Goal: Task Accomplishment & Management: Use online tool/utility

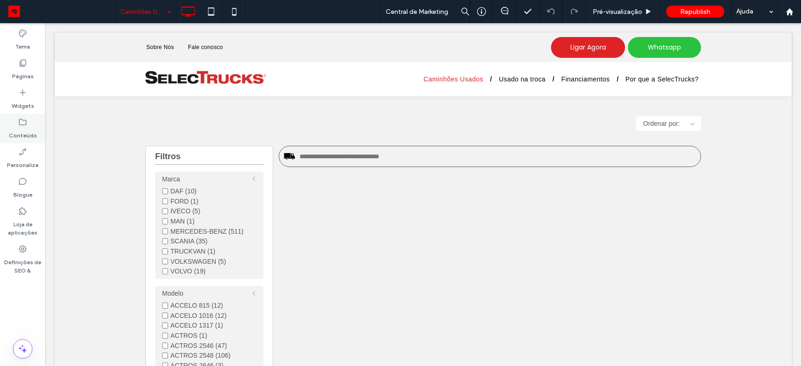
click at [29, 121] on div "Conteúdo" at bounding box center [22, 129] width 45 height 30
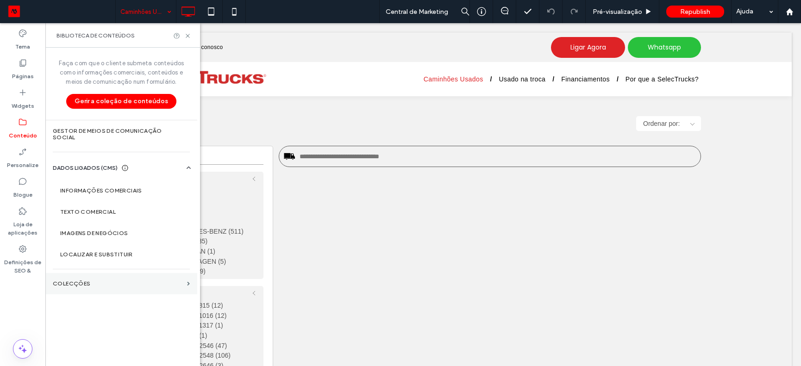
click at [124, 275] on section "Colecções" at bounding box center [121, 283] width 152 height 21
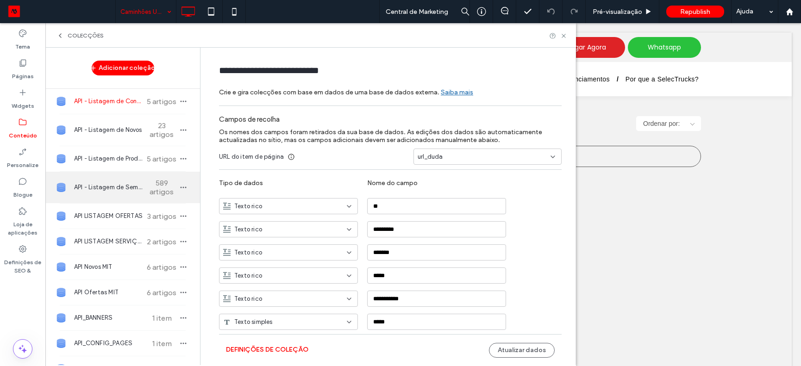
click at [132, 183] on div "API - Listagem de Seminovos 589 artigos" at bounding box center [122, 187] width 155 height 31
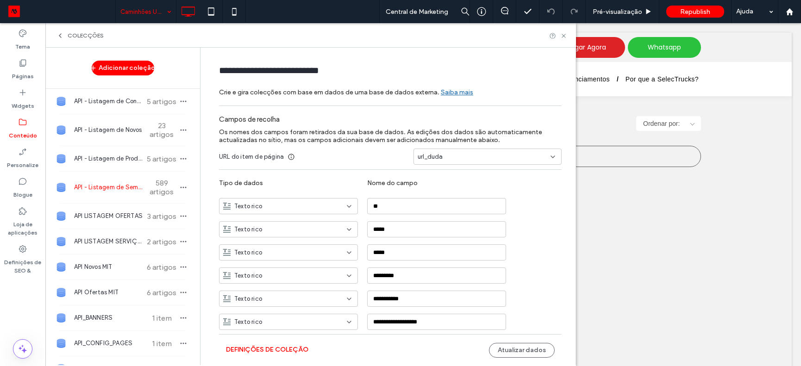
type input "**********"
click at [499, 353] on button "Atualizar dados" at bounding box center [522, 350] width 66 height 15
click at [499, 352] on button "Atualizar dados" at bounding box center [522, 350] width 66 height 15
click at [499, 351] on button "Atualizar dados" at bounding box center [522, 350] width 66 height 15
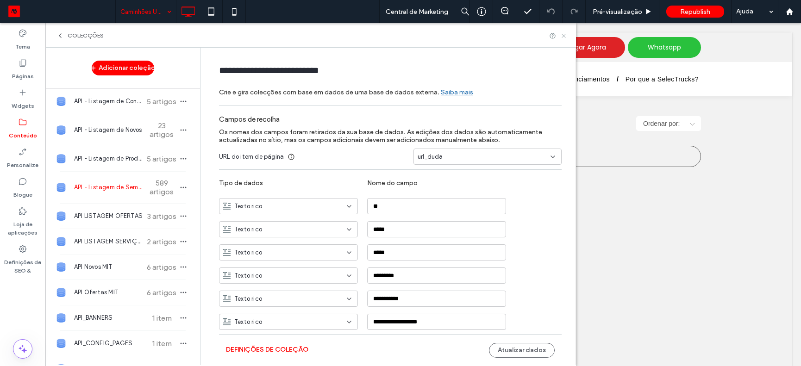
click at [564, 35] on icon at bounding box center [563, 35] width 7 height 7
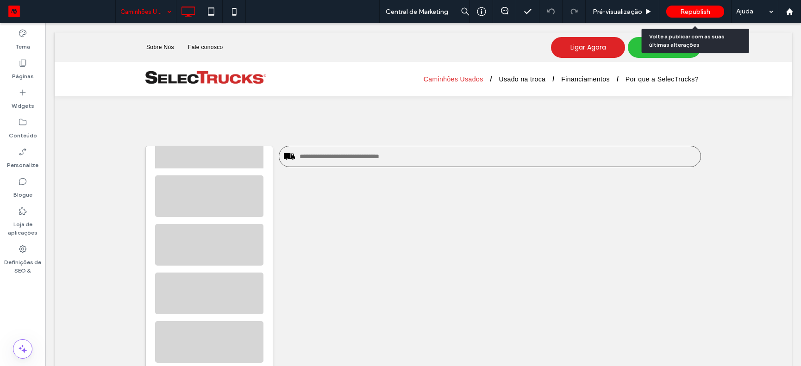
click at [710, 10] on div "Republish" at bounding box center [695, 12] width 58 height 12
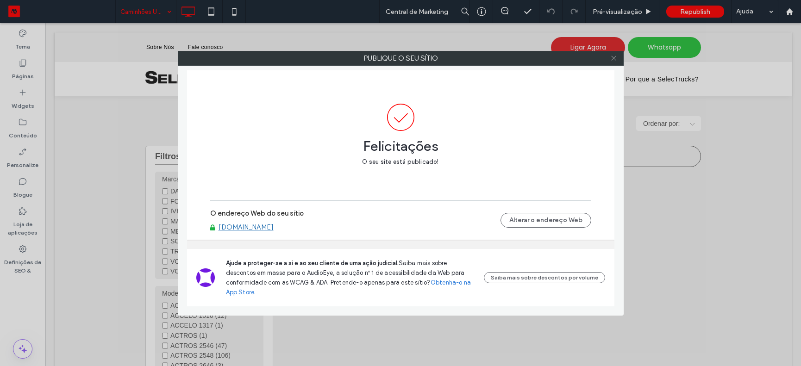
click at [614, 60] on icon at bounding box center [613, 58] width 7 height 7
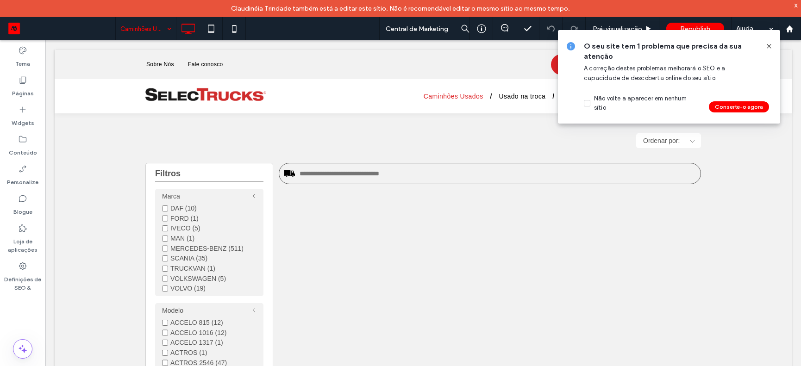
click at [766, 44] on icon at bounding box center [768, 46] width 7 height 7
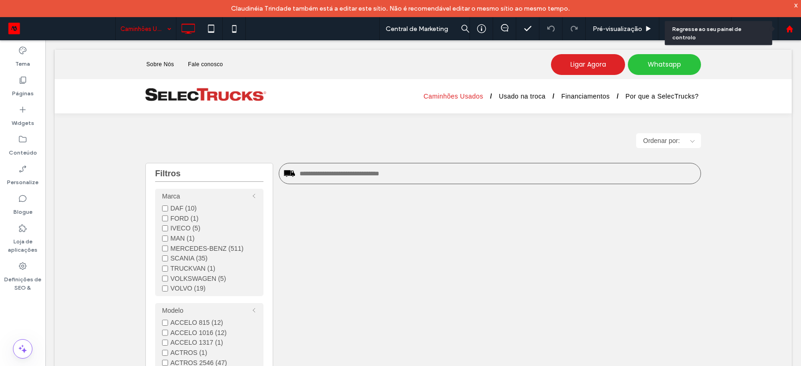
click at [786, 31] on icon at bounding box center [789, 29] width 8 height 8
